Goal: Information Seeking & Learning: Learn about a topic

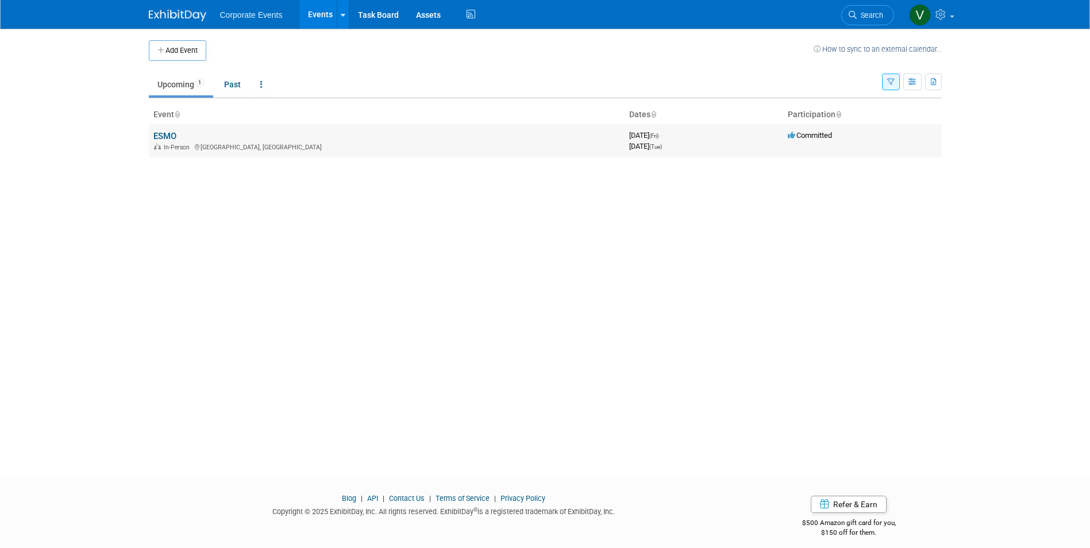
click at [277, 140] on td "ESMO In-Person [GEOGRAPHIC_DATA], [GEOGRAPHIC_DATA]" at bounding box center [387, 141] width 476 height 33
click at [730, 145] on div "[DATE] (Tue)" at bounding box center [703, 145] width 149 height 11
click at [346, 10] on link at bounding box center [343, 14] width 12 height 29
click at [335, 278] on div "Add Event How to sync to an external calendar... New Event Duplicate Event Warn…" at bounding box center [545, 242] width 810 height 427
click at [381, 13] on link "Task Board" at bounding box center [378, 14] width 58 height 29
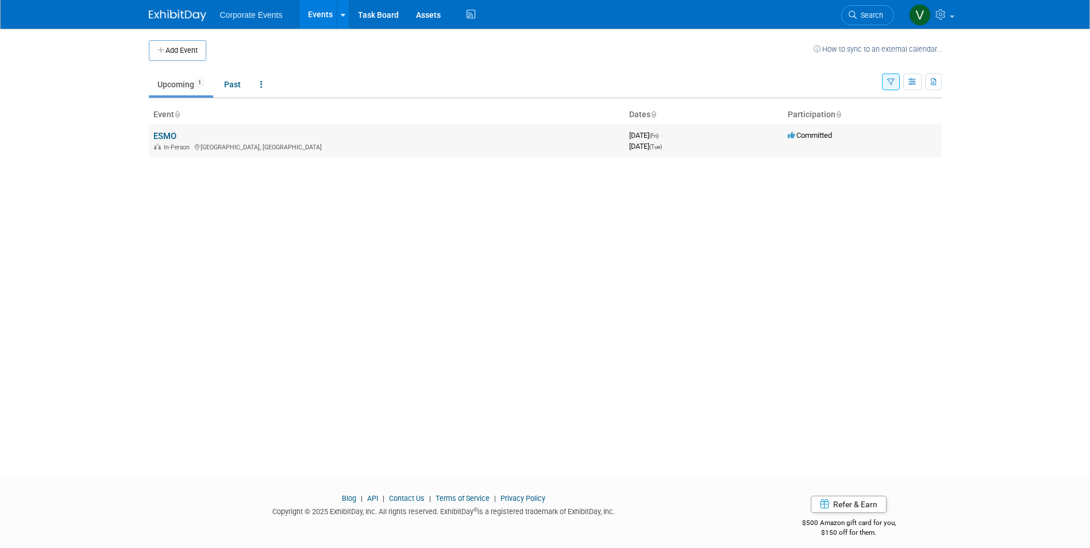
click at [165, 152] on td "ESMO In-Person [GEOGRAPHIC_DATA], [GEOGRAPHIC_DATA]" at bounding box center [387, 141] width 476 height 33
click at [176, 121] on th "Event" at bounding box center [387, 115] width 476 height 20
click at [169, 133] on link "ESMO" at bounding box center [164, 136] width 23 height 10
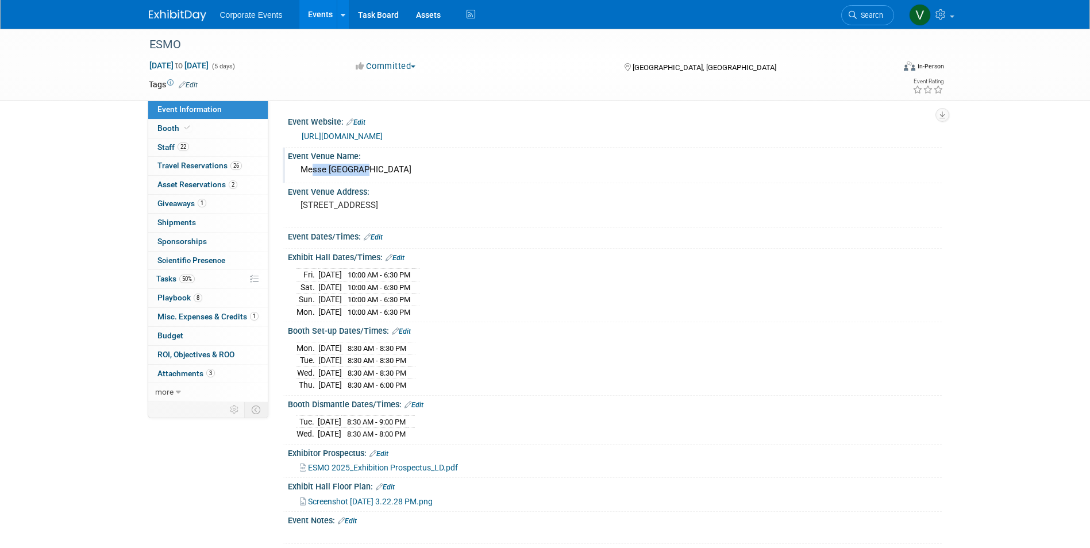
drag, startPoint x: 298, startPoint y: 171, endPoint x: 360, endPoint y: 170, distance: 61.5
click at [360, 170] on div "Messe Berlin" at bounding box center [614, 170] width 637 height 18
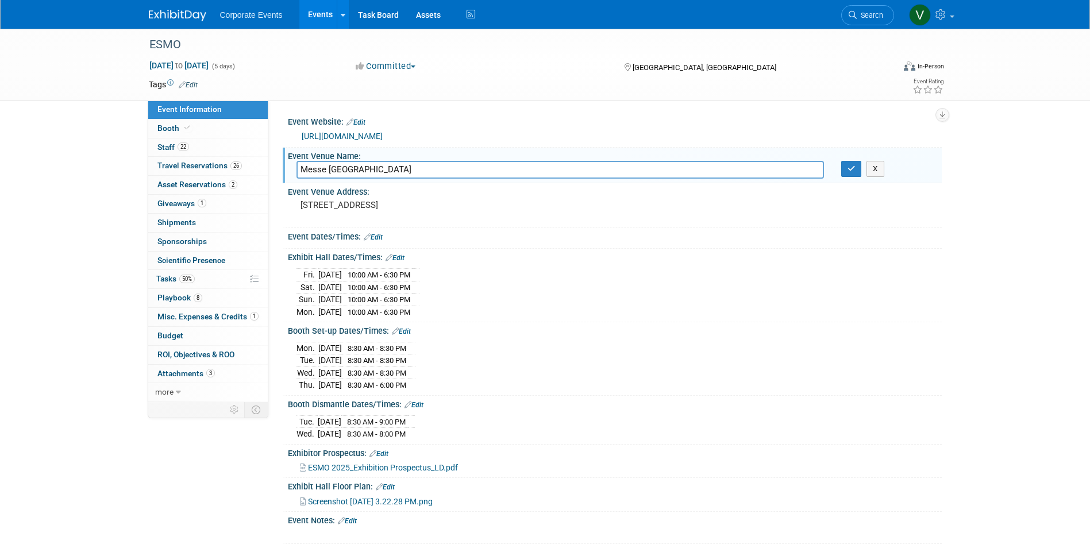
click at [487, 243] on div "Event Dates/Times: Edit" at bounding box center [615, 235] width 654 height 15
drag, startPoint x: 299, startPoint y: 204, endPoint x: 339, endPoint y: 223, distance: 44.2
click at [339, 223] on div "Messedamm 22 14055 Berlin Germany" at bounding box center [423, 210] width 255 height 26
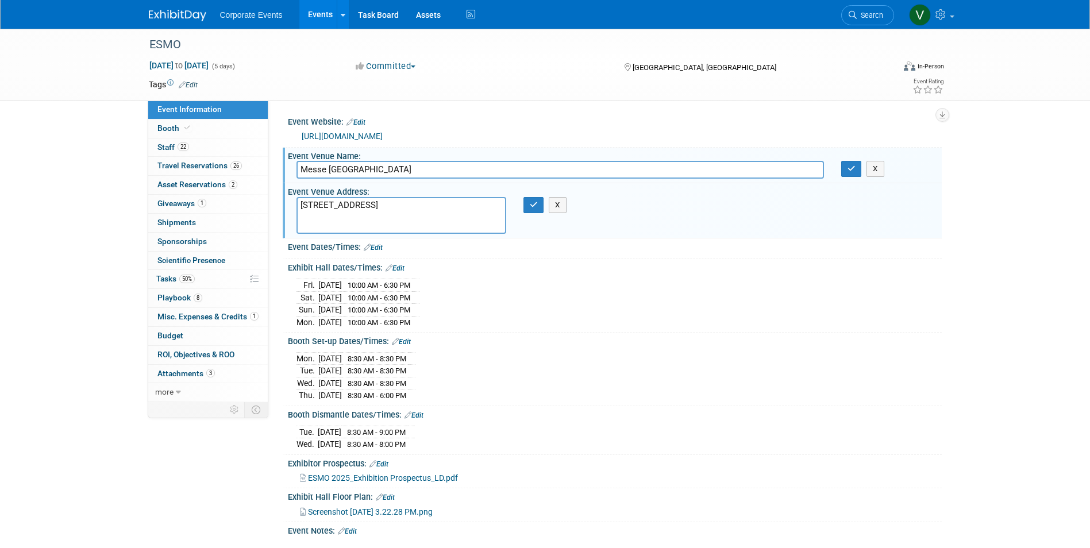
click at [608, 302] on div "Fri. Oct 17, 2025 10:00 AM - 6:30 PM Sat. Oct 18, 2025 10:00 AM - 6:30 PM Sun. …" at bounding box center [614, 302] width 637 height 52
click at [84, 291] on div "ESMO Oct 17, 2025 to Oct 21, 2025 (5 days) Oct 17, 2025 to Oct 21, 2025 Committ…" at bounding box center [545, 303] width 1090 height 549
click at [716, 441] on div "Tue. Oct 21, 2025 8:30 AM - 9:00 PM Wed. Oct 22, 2025 8:30 AM - 8:00 PM" at bounding box center [614, 437] width 637 height 28
drag, startPoint x: 344, startPoint y: 225, endPoint x: 295, endPoint y: 198, distance: 56.6
click at [295, 198] on div "Messedamm 22 14055 Berlin Germany" at bounding box center [401, 215] width 227 height 37
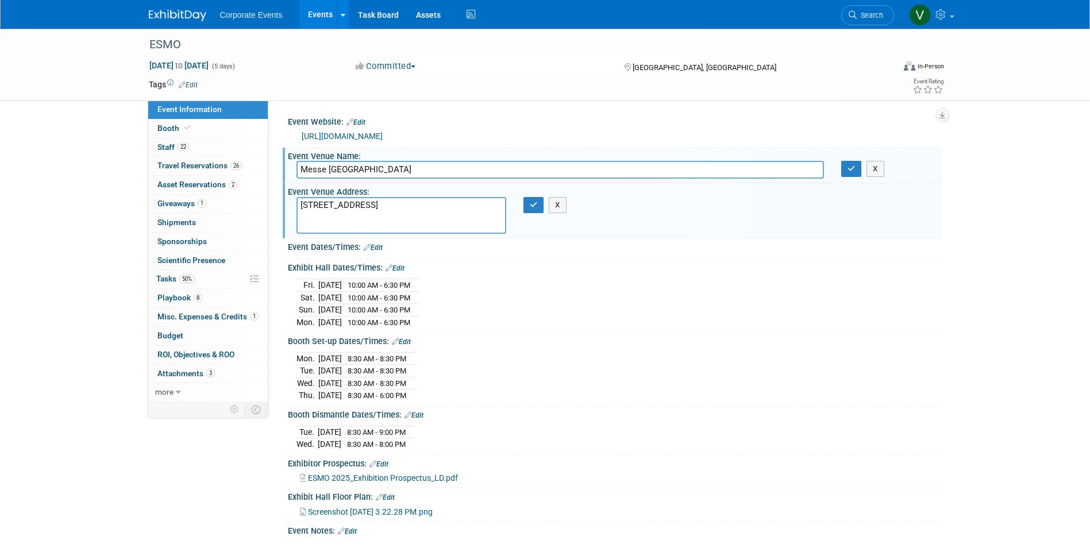
click at [639, 415] on div "Booth Dismantle Dates/Times: Edit" at bounding box center [615, 413] width 654 height 15
click at [585, 365] on div "Mon. Oct 13, 2025 8:30 AM - 8:30 PM Tue. Oct 14, 2025 8:30 AM - 8:30 PM Wed. Oc…" at bounding box center [614, 375] width 637 height 52
drag, startPoint x: 342, startPoint y: 227, endPoint x: 295, endPoint y: 199, distance: 55.1
click at [295, 199] on div "Messedamm 22 14055 Berlin Germany" at bounding box center [401, 215] width 227 height 37
drag, startPoint x: 287, startPoint y: 190, endPoint x: 357, endPoint y: 187, distance: 69.6
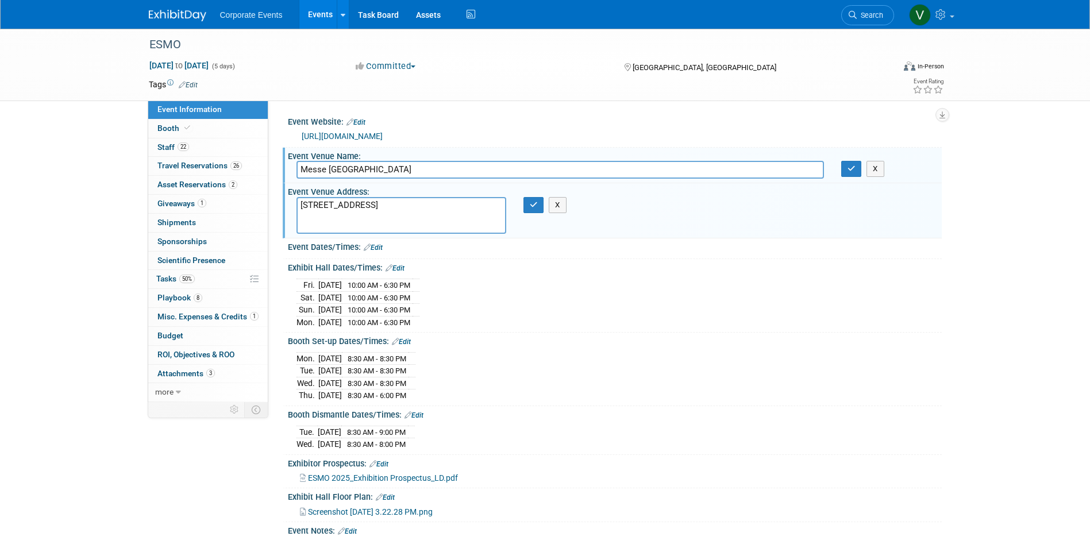
click at [357, 187] on div "Event Venue Address:" at bounding box center [615, 190] width 654 height 14
drag, startPoint x: 369, startPoint y: 190, endPoint x: 300, endPoint y: 196, distance: 69.9
click at [301, 192] on div "Event Venue Address:" at bounding box center [615, 190] width 654 height 14
click at [728, 361] on div "Mon. Oct 13, 2025 8:30 AM - 8:30 PM Tue. Oct 14, 2025 8:30 AM - 8:30 PM Wed. Oc…" at bounding box center [614, 375] width 637 height 52
click at [591, 367] on div "Mon. Oct 13, 2025 8:30 AM - 8:30 PM Tue. Oct 14, 2025 8:30 AM - 8:30 PM Wed. Oc…" at bounding box center [614, 375] width 637 height 52
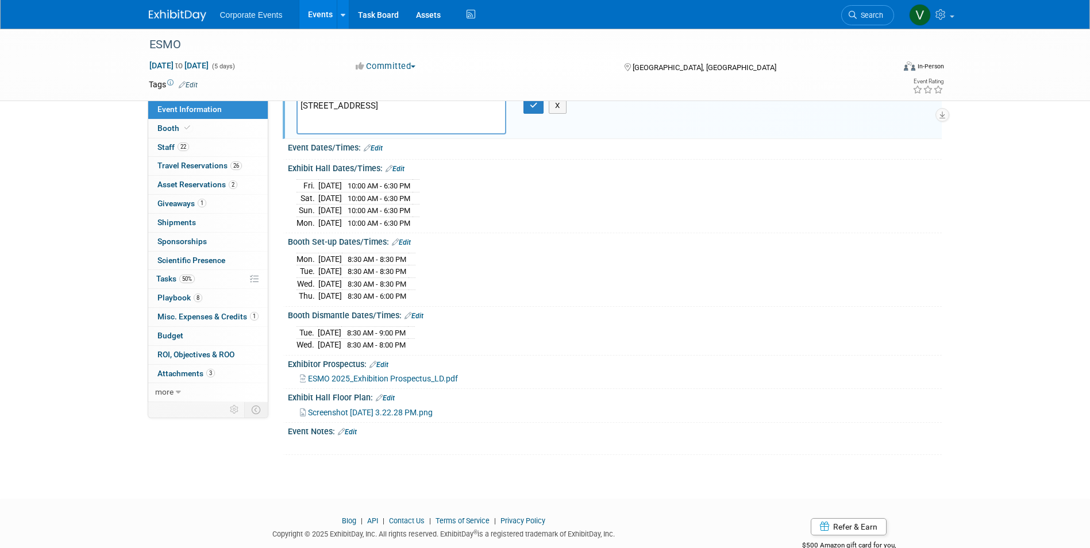
scroll to position [115, 0]
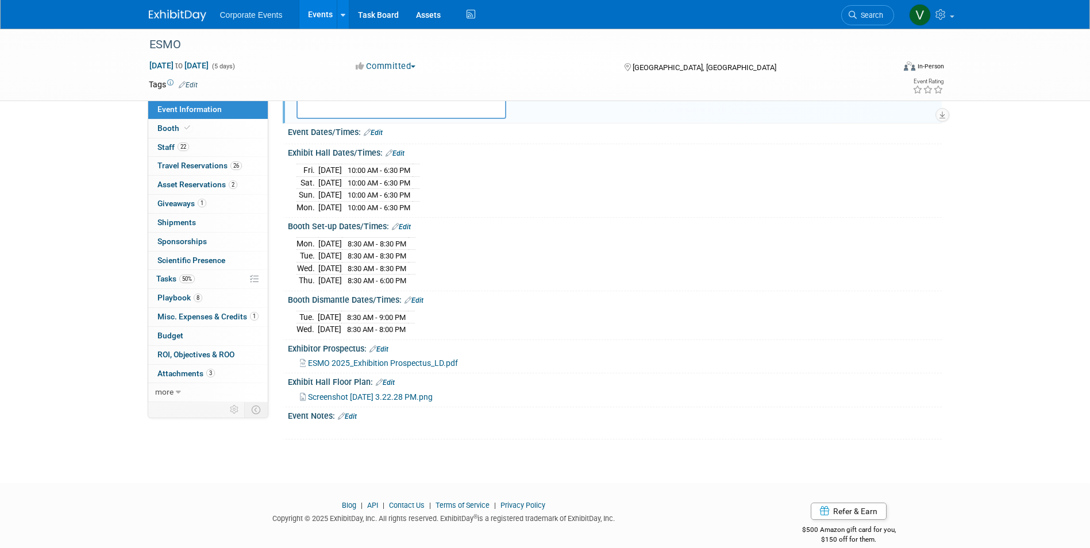
click at [411, 361] on span "ESMO 2025_Exhibition Prospectus_LD.pdf" at bounding box center [383, 362] width 150 height 9
click at [361, 394] on span "Screenshot 2025-06-01 at 3.22.28 PM.png" at bounding box center [370, 396] width 125 height 9
click at [392, 360] on span "ESMO 2025_Exhibition Prospectus_LD.pdf" at bounding box center [383, 362] width 150 height 9
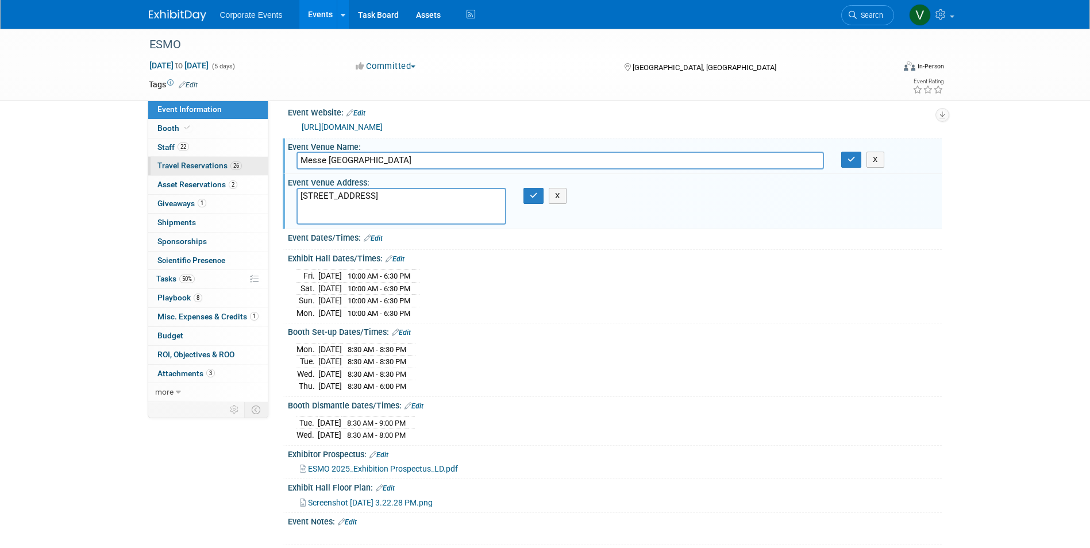
scroll to position [0, 0]
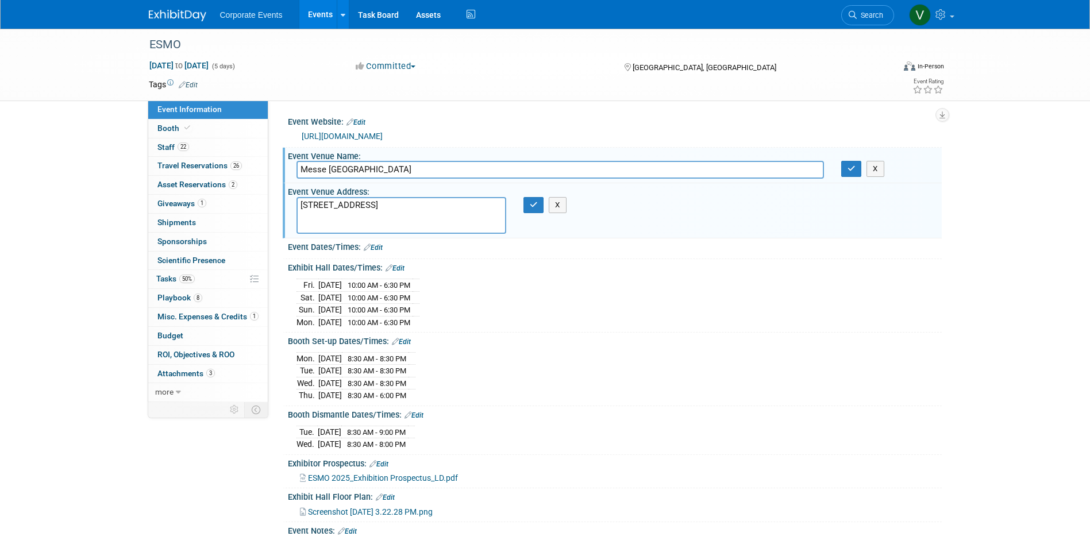
drag, startPoint x: 356, startPoint y: 169, endPoint x: 302, endPoint y: 168, distance: 54.0
click at [302, 168] on input "Messe Berlin" at bounding box center [559, 170] width 527 height 18
click at [627, 360] on div "Mon. Oct 13, 2025 8:30 AM - 8:30 PM Tue. Oct 14, 2025 8:30 AM - 8:30 PM Wed. Oc…" at bounding box center [614, 375] width 637 height 52
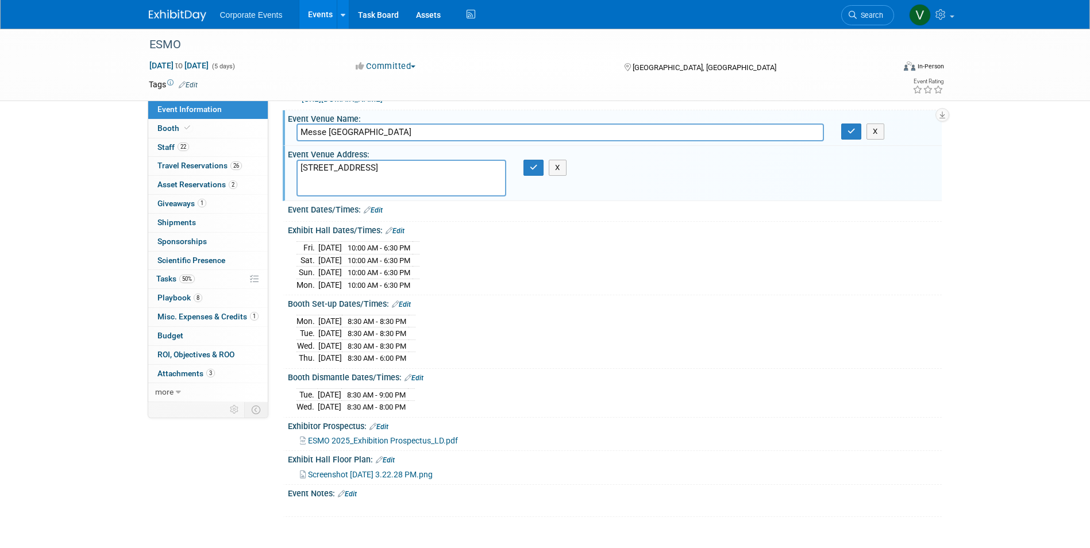
scroll to position [57, 0]
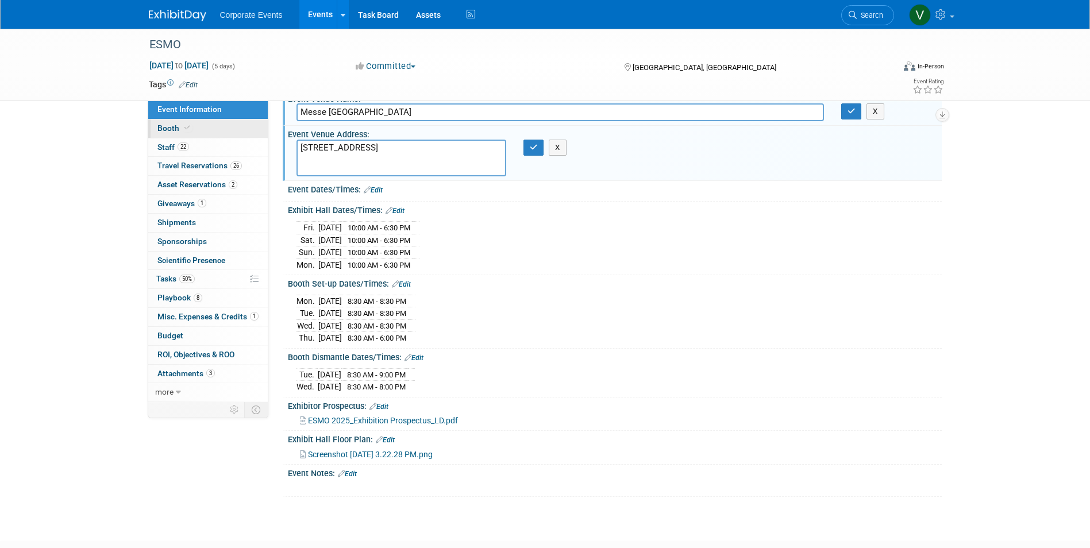
click at [179, 125] on span "Booth" at bounding box center [174, 128] width 35 height 9
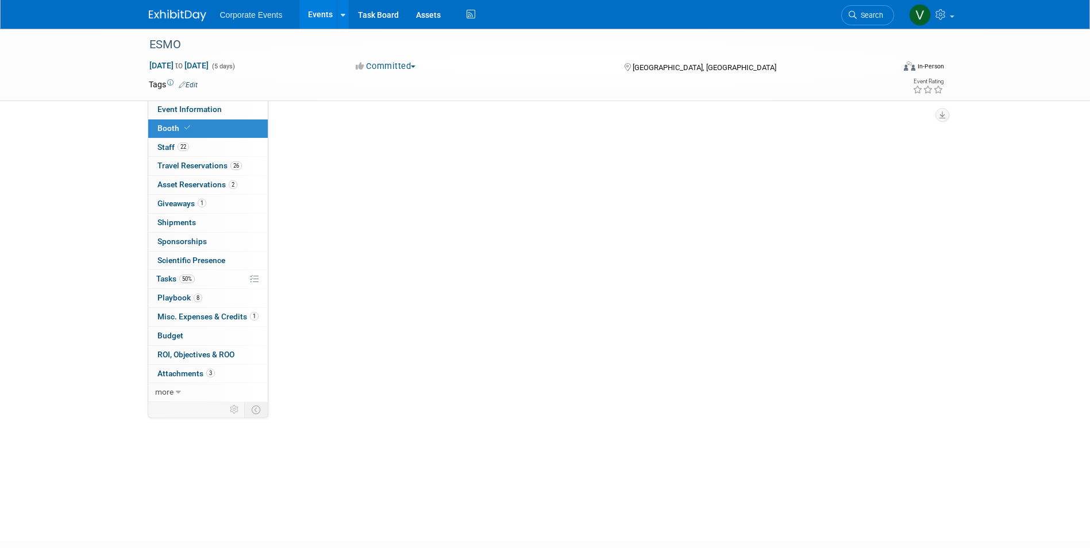
scroll to position [0, 0]
